Goal: Information Seeking & Learning: Learn about a topic

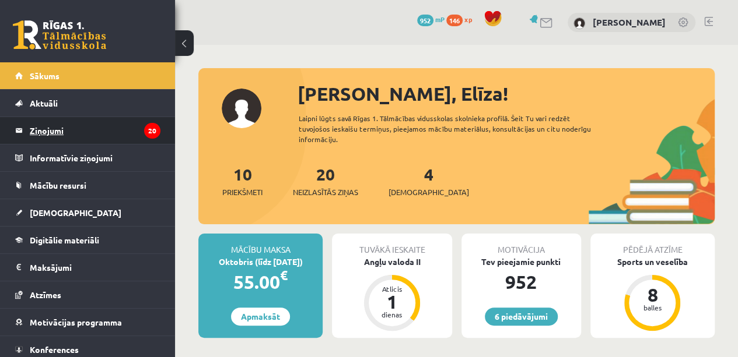
click at [107, 133] on legend "Ziņojumi 20" at bounding box center [95, 130] width 131 height 27
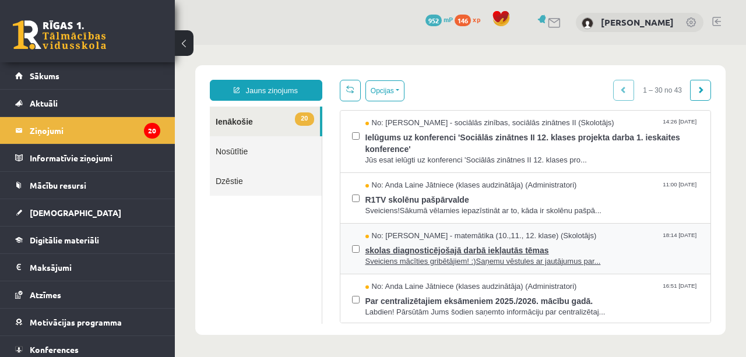
click at [454, 249] on span "skolas diagnosticējošajā darbā iekļautās tēmas" at bounding box center [533, 249] width 334 height 15
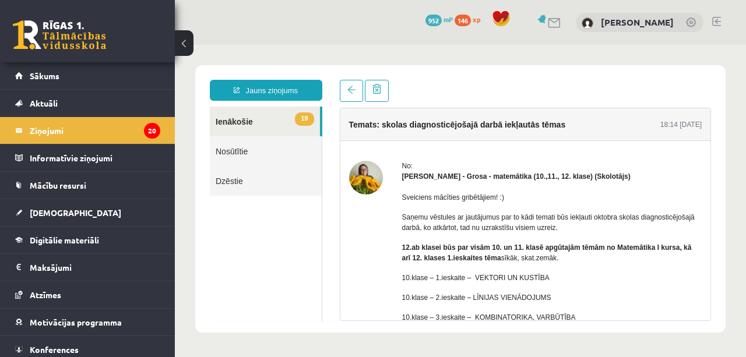
click at [65, 208] on link "[DEMOGRAPHIC_DATA]" at bounding box center [87, 212] width 145 height 27
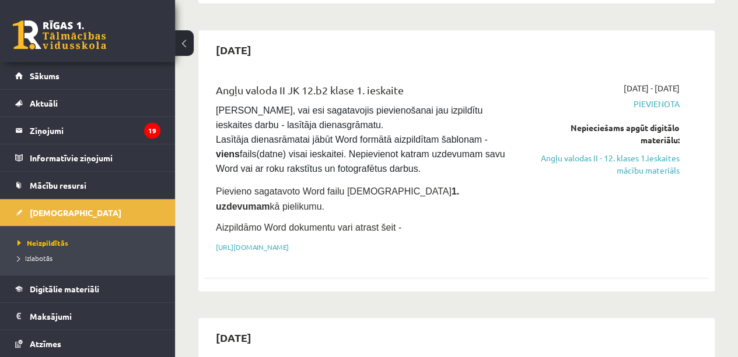
scroll to position [271, 0]
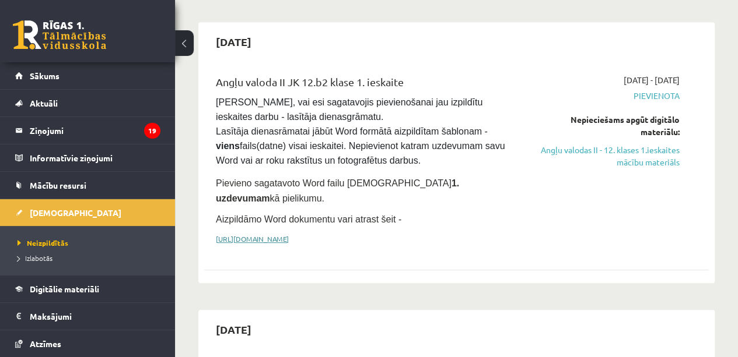
click at [289, 234] on link "[URL][DOMAIN_NAME]" at bounding box center [252, 238] width 73 height 9
